Goal: Communication & Community: Participate in discussion

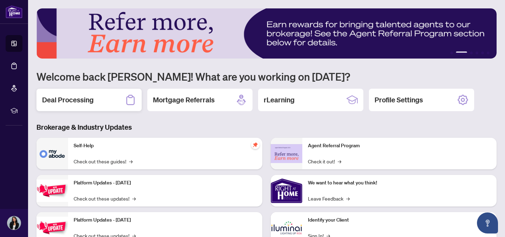
click at [97, 102] on div "Deal Processing" at bounding box center [89, 100] width 105 height 22
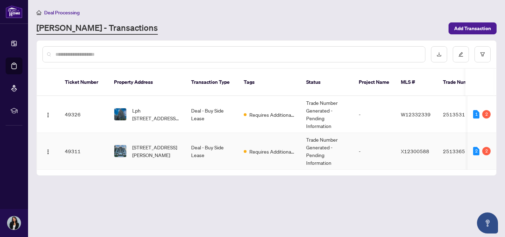
click at [314, 150] on td "Trade Number Generated - Pending Information" at bounding box center [327, 151] width 53 height 37
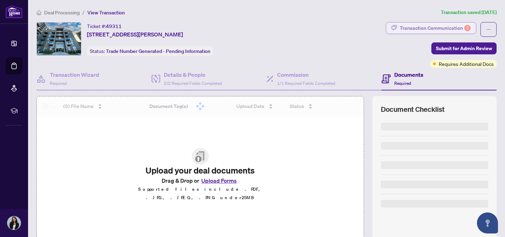
click at [456, 26] on div "Transaction Communication 2" at bounding box center [435, 27] width 71 height 11
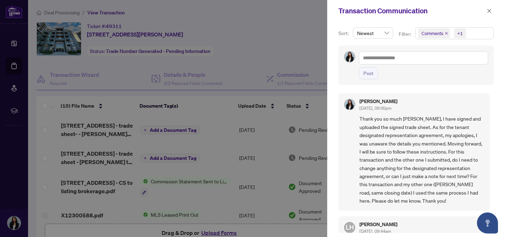
click at [299, 32] on div at bounding box center [252, 118] width 505 height 237
click at [489, 7] on span "button" at bounding box center [489, 10] width 5 height 11
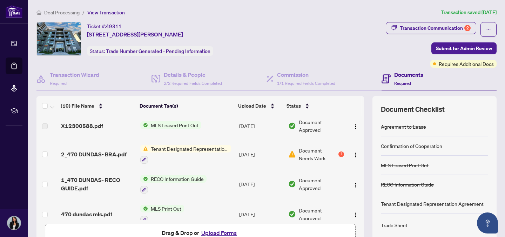
scroll to position [86, 0]
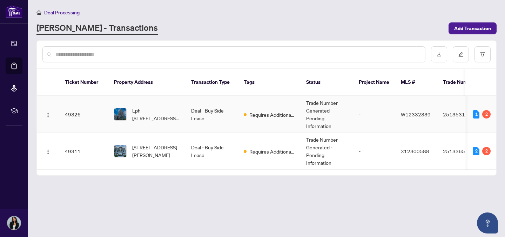
click at [166, 97] on td "Lph [STREET_ADDRESS][PERSON_NAME]" at bounding box center [146, 114] width 77 height 37
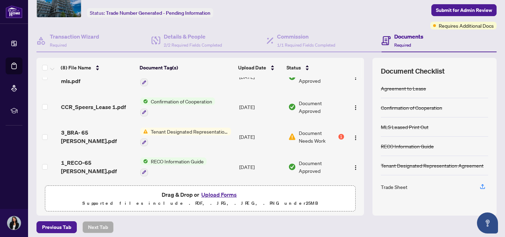
scroll to position [15, 0]
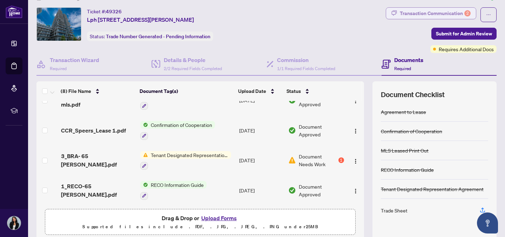
click at [434, 18] on div "Transaction Communication 2" at bounding box center [435, 13] width 71 height 11
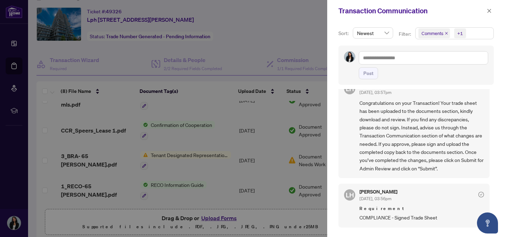
scroll to position [0, 0]
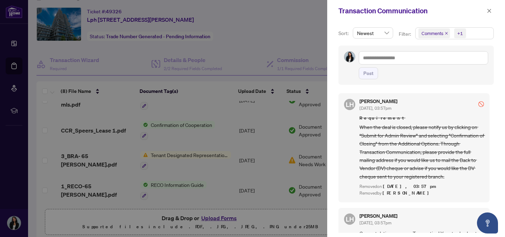
click at [293, 31] on div at bounding box center [252, 118] width 505 height 237
click at [491, 9] on icon "close" at bounding box center [489, 10] width 5 height 5
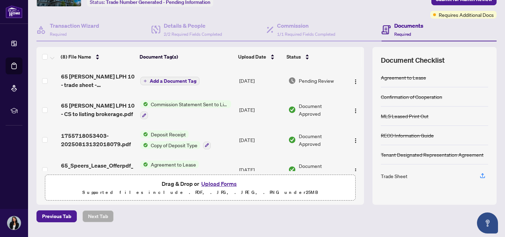
scroll to position [20, 0]
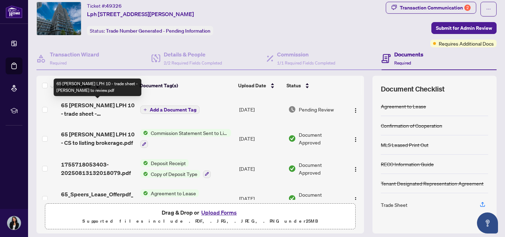
click at [110, 112] on span "65 [PERSON_NAME] LPH 10 - trade sheet - [PERSON_NAME] to review.pdf" at bounding box center [98, 109] width 74 height 17
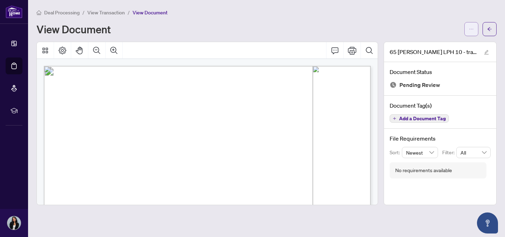
click at [469, 31] on icon "ellipsis" at bounding box center [471, 29] width 5 height 5
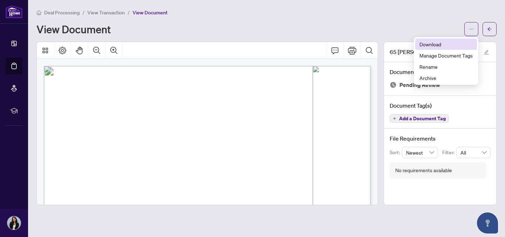
click at [432, 46] on span "Download" at bounding box center [446, 44] width 53 height 8
click at [490, 30] on icon "arrow-left" at bounding box center [490, 29] width 5 height 5
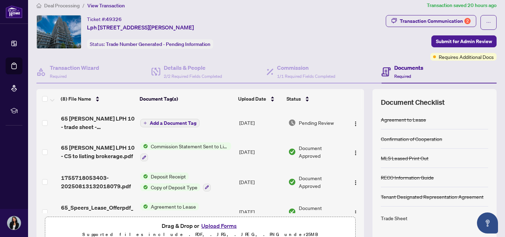
scroll to position [7, 0]
click at [432, 18] on div "Transaction Communication 2" at bounding box center [435, 21] width 71 height 11
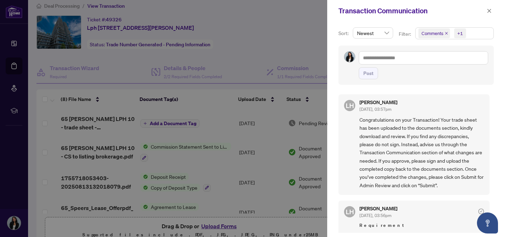
scroll to position [113, 0]
click at [259, 36] on div at bounding box center [252, 118] width 505 height 237
click at [494, 5] on div "Transaction Communication" at bounding box center [416, 11] width 178 height 22
click at [489, 8] on span "button" at bounding box center [489, 10] width 5 height 11
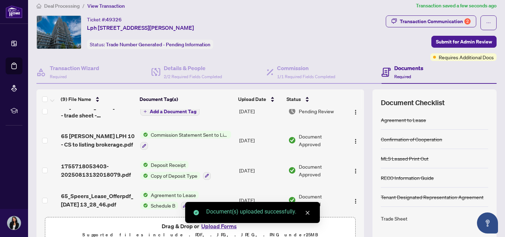
scroll to position [0, 0]
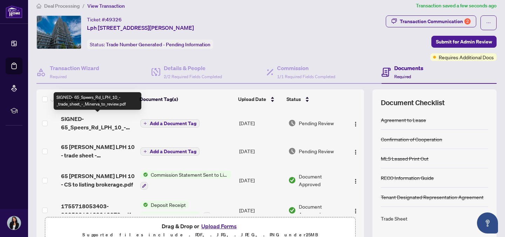
click at [69, 117] on span "SIGNED- 65_Speers_Rd_LPH_10_-_trade_sheet_-_Minerva_to_review.pdf" at bounding box center [98, 123] width 74 height 17
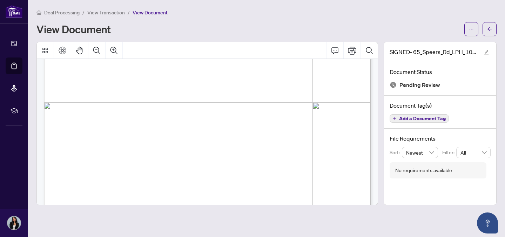
scroll to position [249, 0]
click at [491, 30] on icon "arrow-left" at bounding box center [490, 29] width 5 height 5
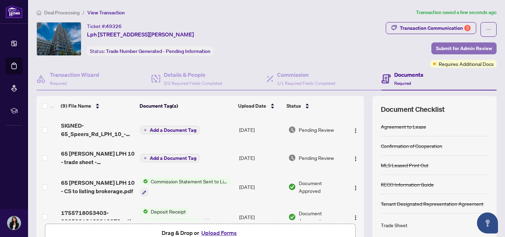
click at [459, 48] on span "Submit for Admin Review" at bounding box center [464, 48] width 56 height 11
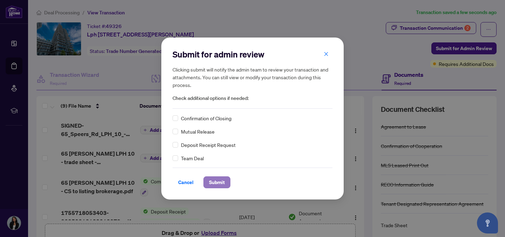
click at [217, 184] on span "Submit" at bounding box center [217, 182] width 16 height 11
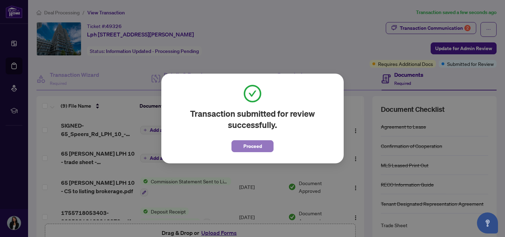
click at [245, 147] on span "Proceed" at bounding box center [253, 146] width 19 height 11
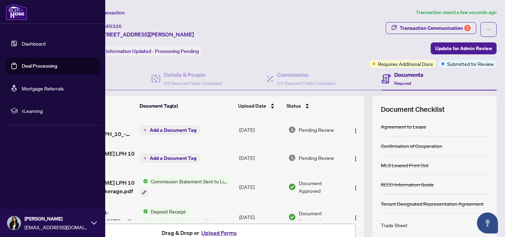
click at [32, 66] on link "Deal Processing" at bounding box center [39, 66] width 35 height 6
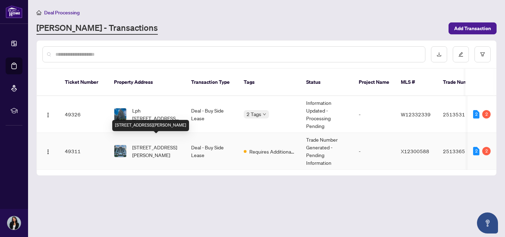
click at [148, 149] on span "[STREET_ADDRESS][PERSON_NAME]" at bounding box center [156, 151] width 48 height 15
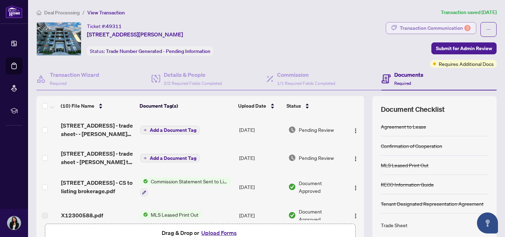
click at [443, 30] on div "Transaction Communication 2" at bounding box center [435, 27] width 71 height 11
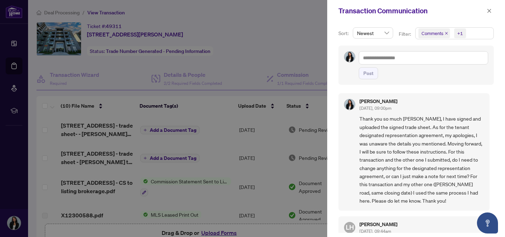
click at [301, 33] on div at bounding box center [252, 118] width 505 height 237
click at [488, 11] on icon "close" at bounding box center [489, 10] width 5 height 5
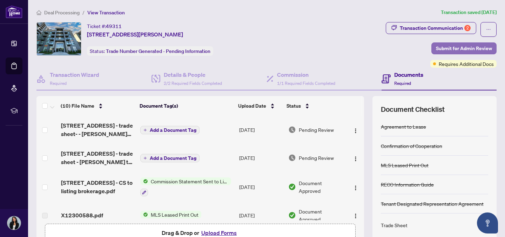
click at [459, 49] on span "Submit for Admin Review" at bounding box center [464, 48] width 56 height 11
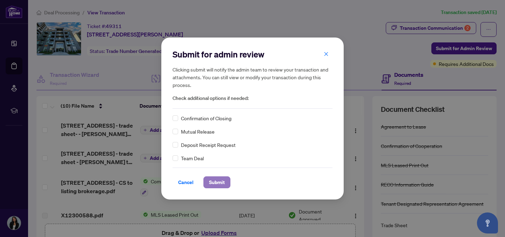
click at [212, 186] on span "Submit" at bounding box center [217, 182] width 16 height 11
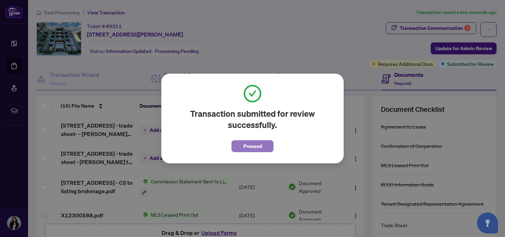
click at [247, 147] on span "Proceed" at bounding box center [253, 146] width 19 height 11
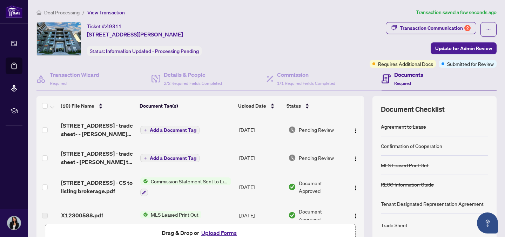
click at [61, 10] on span "Deal Processing" at bounding box center [61, 12] width 35 height 6
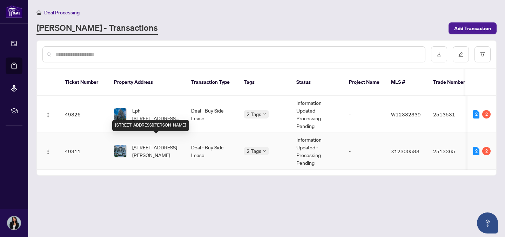
click at [156, 144] on span "[STREET_ADDRESS][PERSON_NAME]" at bounding box center [156, 151] width 48 height 15
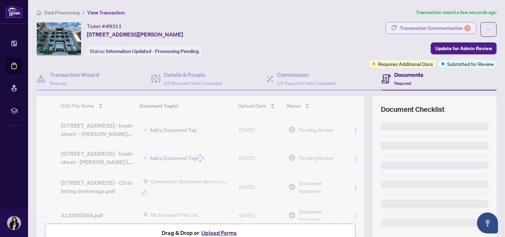
click at [441, 28] on div "Transaction Communication 2" at bounding box center [435, 27] width 71 height 11
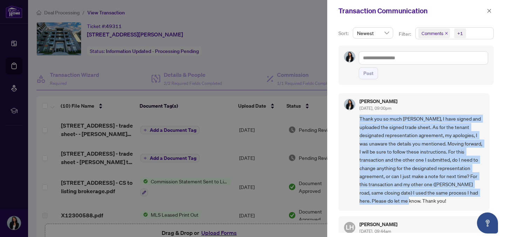
drag, startPoint x: 360, startPoint y: 118, endPoint x: 457, endPoint y: 204, distance: 129.8
click at [457, 204] on span "Thank you so much [PERSON_NAME], I have signed and uploaded the signed trade sh…" at bounding box center [422, 160] width 125 height 90
copy span "Thank you so much [PERSON_NAME], I have signed and uploaded the signed trade sh…"
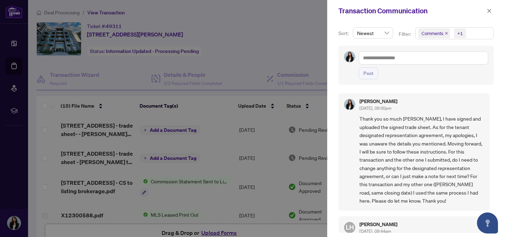
click at [271, 45] on div at bounding box center [252, 118] width 505 height 237
click at [490, 11] on icon "close" at bounding box center [490, 11] width 4 height 4
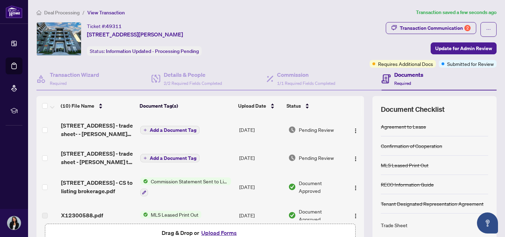
click at [61, 11] on span "Deal Processing" at bounding box center [61, 12] width 35 height 6
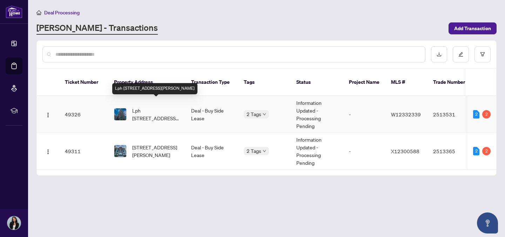
click at [166, 108] on span "Lph [STREET_ADDRESS][PERSON_NAME]" at bounding box center [156, 114] width 48 height 15
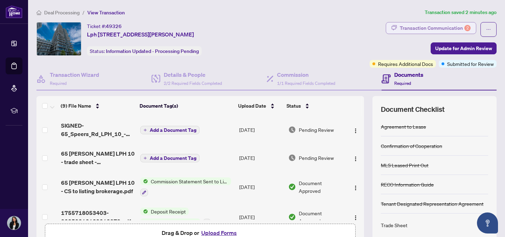
click at [452, 28] on div "Transaction Communication 2" at bounding box center [435, 27] width 71 height 11
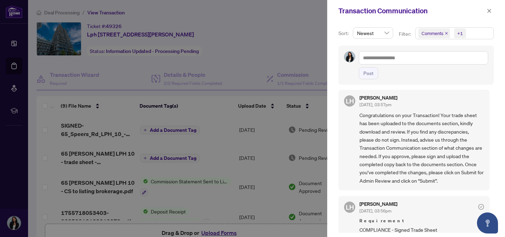
scroll to position [20, 0]
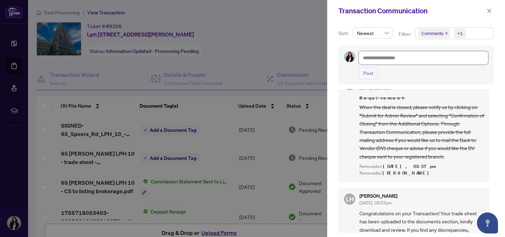
click at [392, 61] on textarea at bounding box center [424, 57] width 130 height 13
paste textarea "**********"
type textarea "**********"
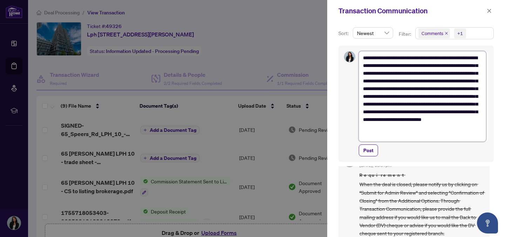
scroll to position [0, 0]
drag, startPoint x: 439, startPoint y: 120, endPoint x: 464, endPoint y: 120, distance: 25.6
click at [464, 120] on textarea "**********" at bounding box center [422, 96] width 127 height 91
type textarea "**********"
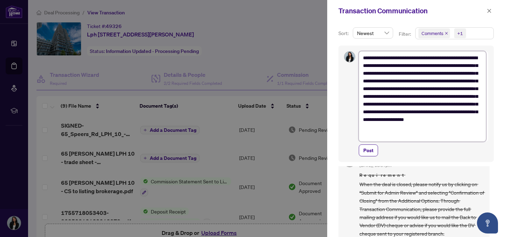
type textarea "**********"
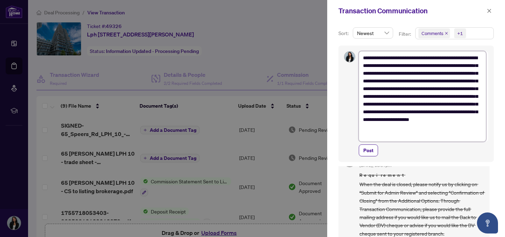
type textarea "**********"
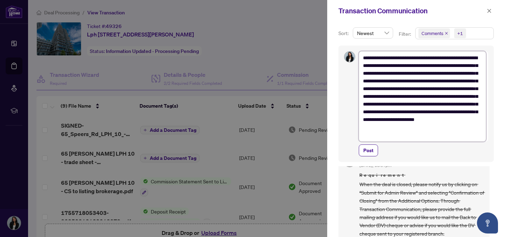
type textarea "**********"
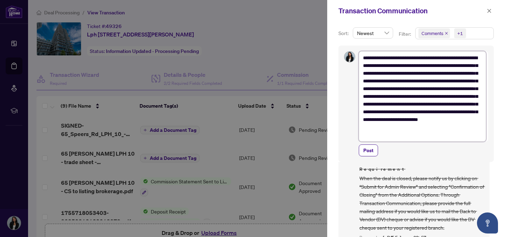
scroll to position [6, 0]
type textarea "**********"
click at [370, 149] on span "Post" at bounding box center [369, 150] width 10 height 11
type textarea "**********"
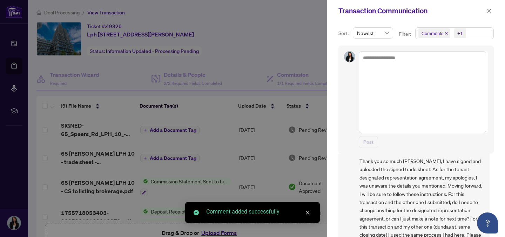
scroll to position [0, 0]
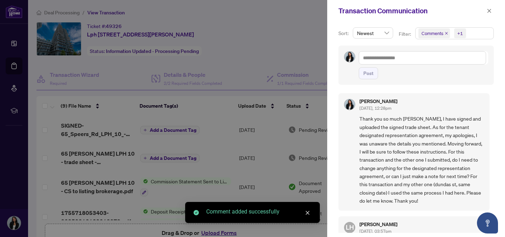
click at [293, 31] on div at bounding box center [252, 118] width 505 height 237
click at [489, 11] on icon "close" at bounding box center [489, 10] width 5 height 5
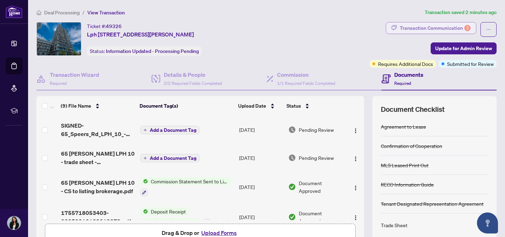
click at [451, 30] on div "Transaction Communication 2" at bounding box center [435, 27] width 71 height 11
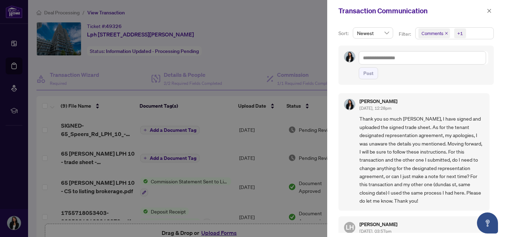
click at [308, 47] on div at bounding box center [252, 118] width 505 height 237
click at [492, 10] on icon "close" at bounding box center [489, 10] width 5 height 5
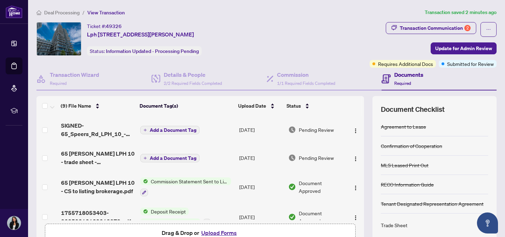
click at [60, 9] on span "Deal Processing" at bounding box center [61, 12] width 35 height 6
